Goal: Task Accomplishment & Management: Manage account settings

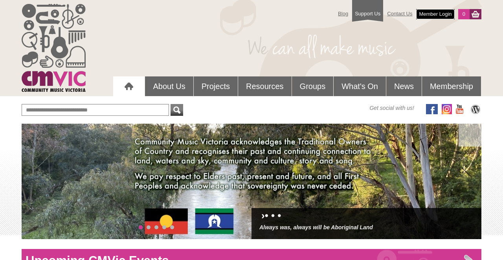
click at [443, 15] on link "Member Login" at bounding box center [436, 14] width 38 height 10
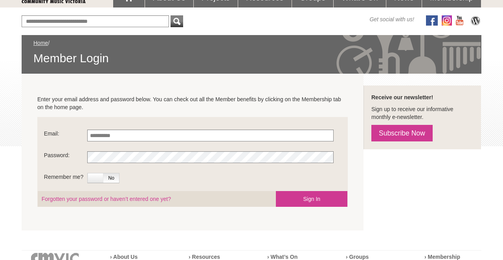
scroll to position [89, 0]
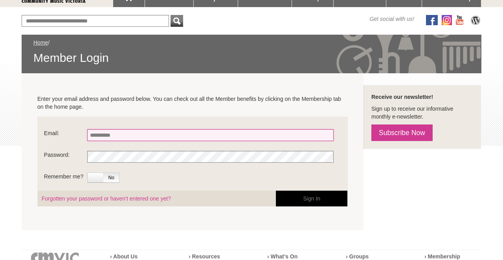
type input "**********"
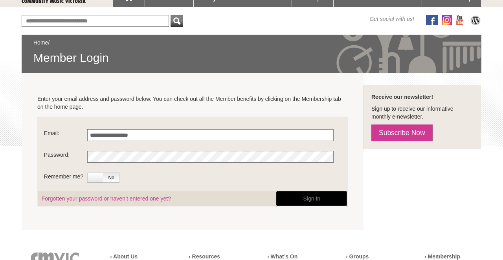
click at [293, 198] on button "Sign In" at bounding box center [312, 198] width 72 height 16
